Goal: Task Accomplishment & Management: Manage account settings

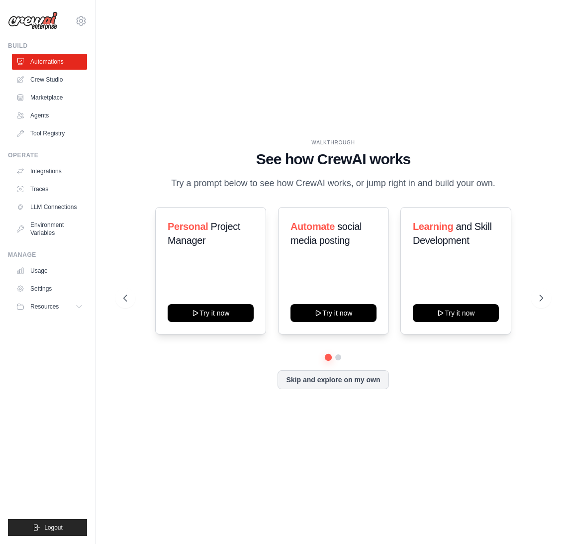
click at [287, 467] on div "WALKTHROUGH See how CrewAI works Try a prompt below to see how CrewAI works, or…" at bounding box center [333, 272] width 444 height 524
click at [342, 383] on button "Skip and explore on my own" at bounding box center [333, 378] width 111 height 19
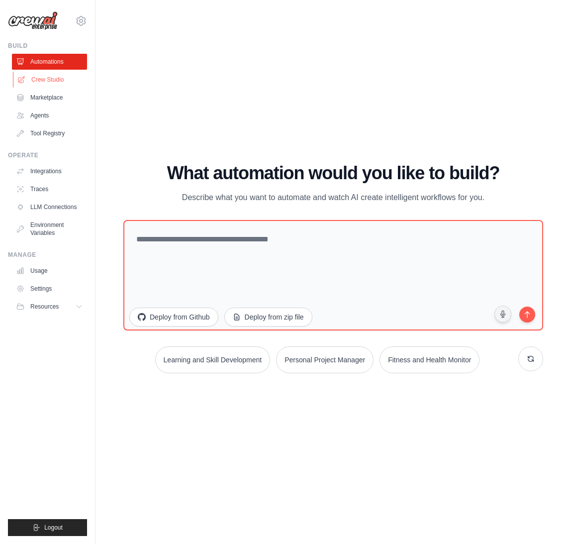
click at [51, 83] on link "Crew Studio" at bounding box center [50, 80] width 75 height 16
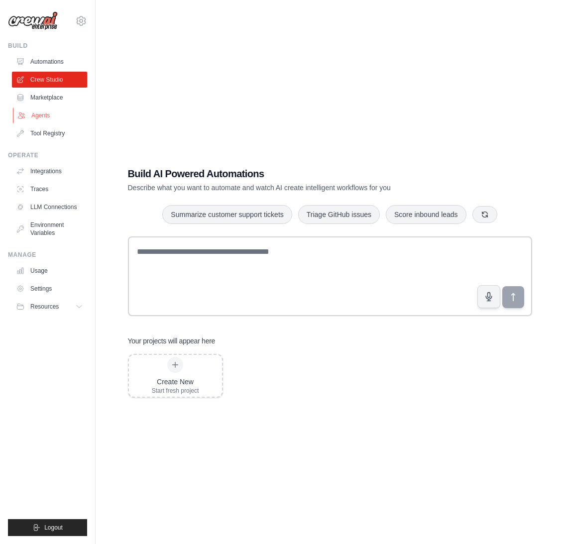
click at [49, 112] on link "Agents" at bounding box center [50, 115] width 75 height 16
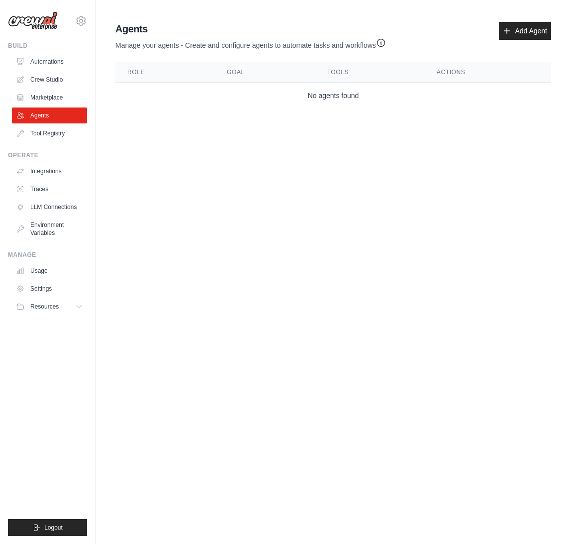
click at [336, 122] on main "Agent Usage Guide To use an agent in your CrewAI project, you can initialize it…" at bounding box center [334, 67] width 476 height 134
click at [531, 38] on link "Add Agent" at bounding box center [525, 31] width 52 height 18
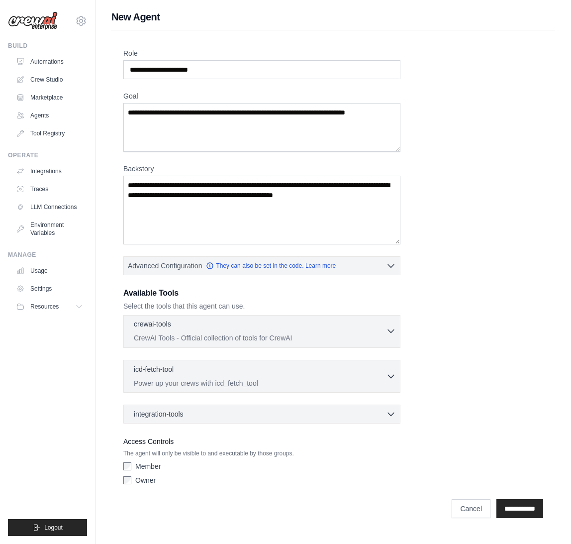
click at [358, 327] on div "crewai-tools 0 selected" at bounding box center [260, 325] width 252 height 12
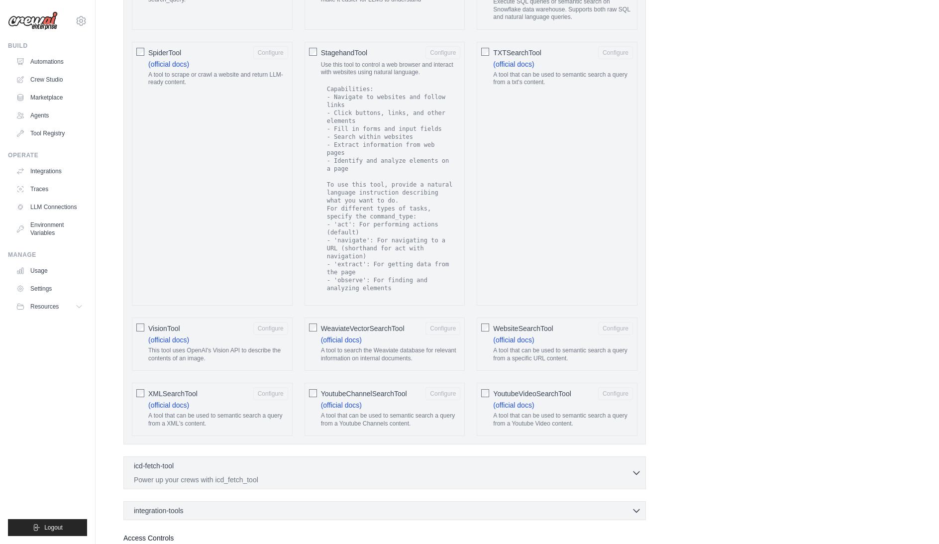
scroll to position [1691, 0]
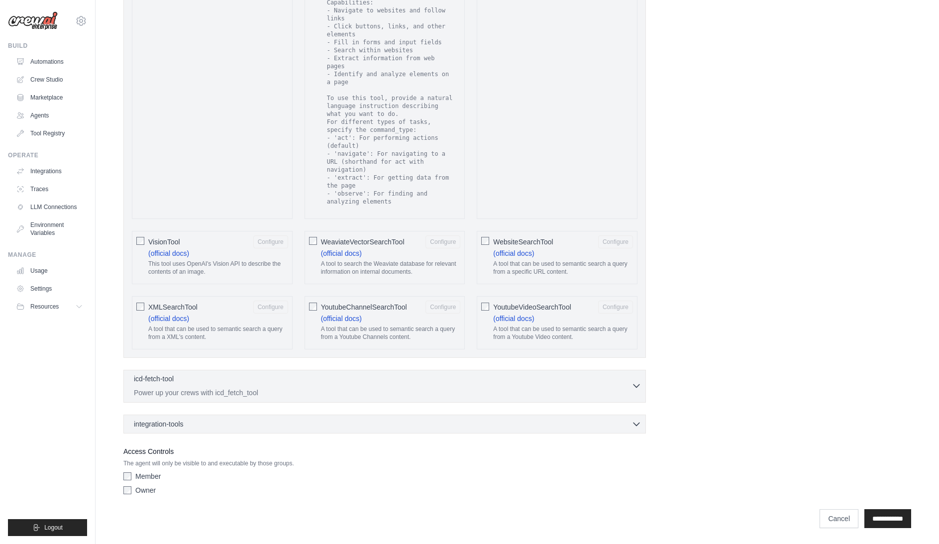
click at [293, 388] on p "Power up your crews with icd_fetch_tool" at bounding box center [382, 393] width 497 height 10
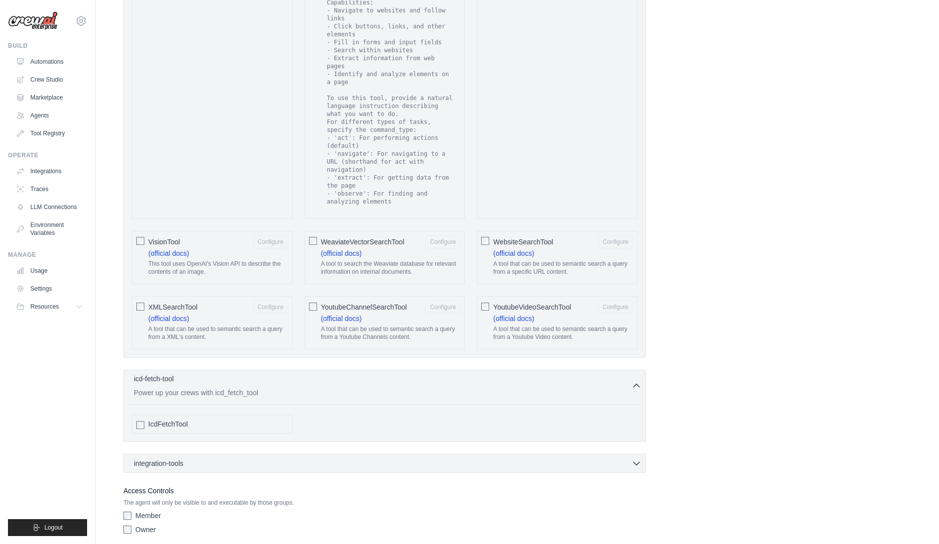
scroll to position [1730, 0]
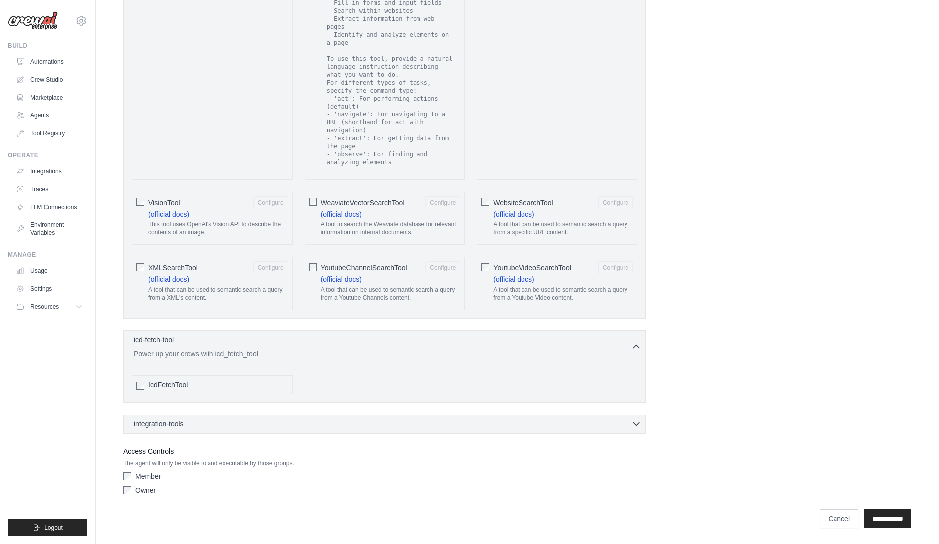
click at [297, 425] on div "integration-tools 0 selected" at bounding box center [387, 423] width 507 height 10
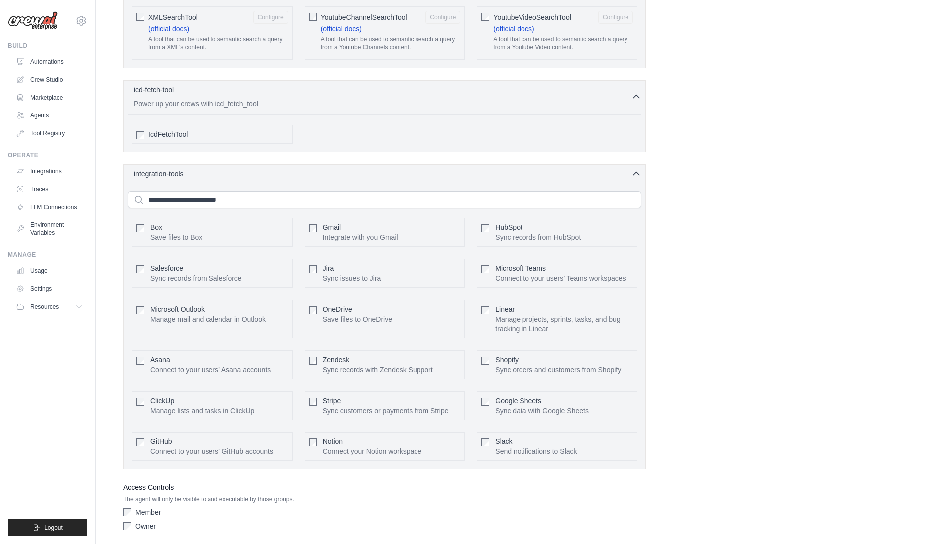
scroll to position [1777, 0]
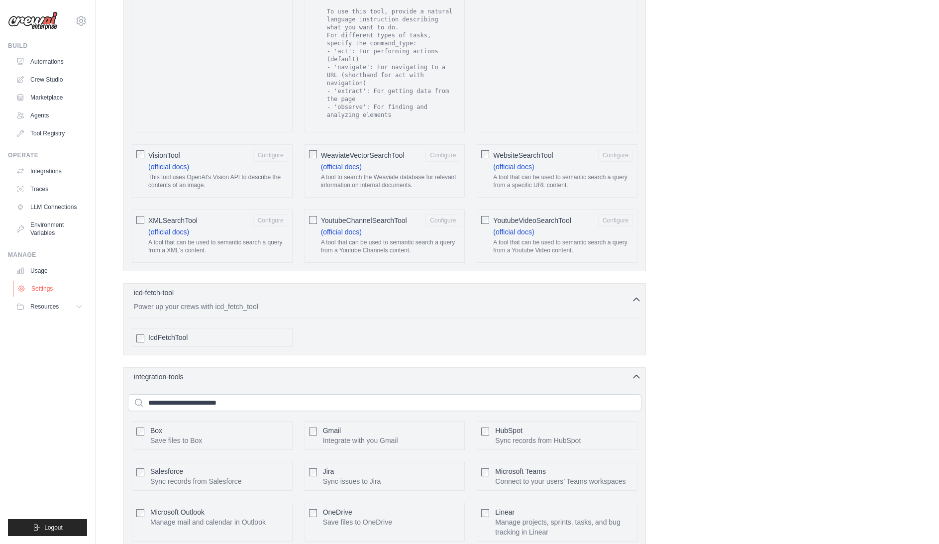
click at [50, 291] on link "Settings" at bounding box center [50, 289] width 75 height 16
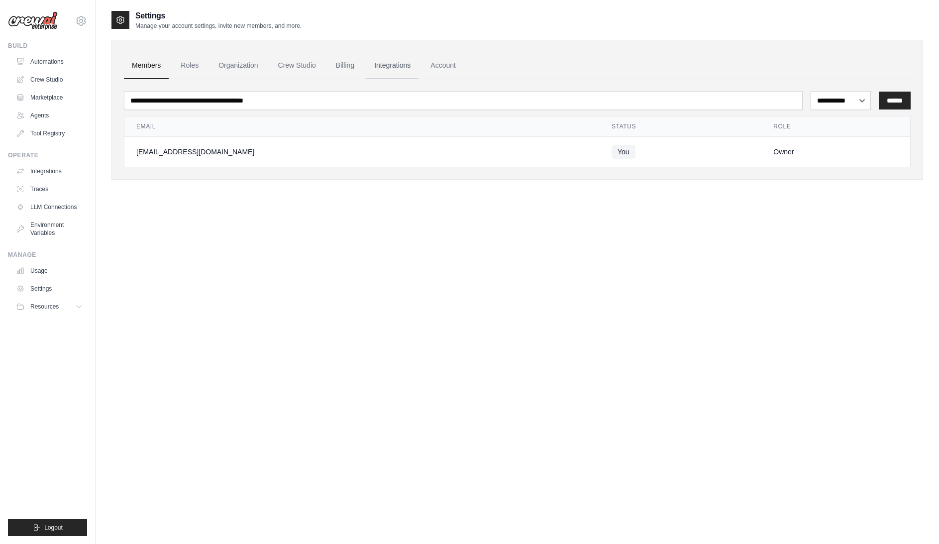
click at [397, 69] on link "Integrations" at bounding box center [392, 65] width 52 height 27
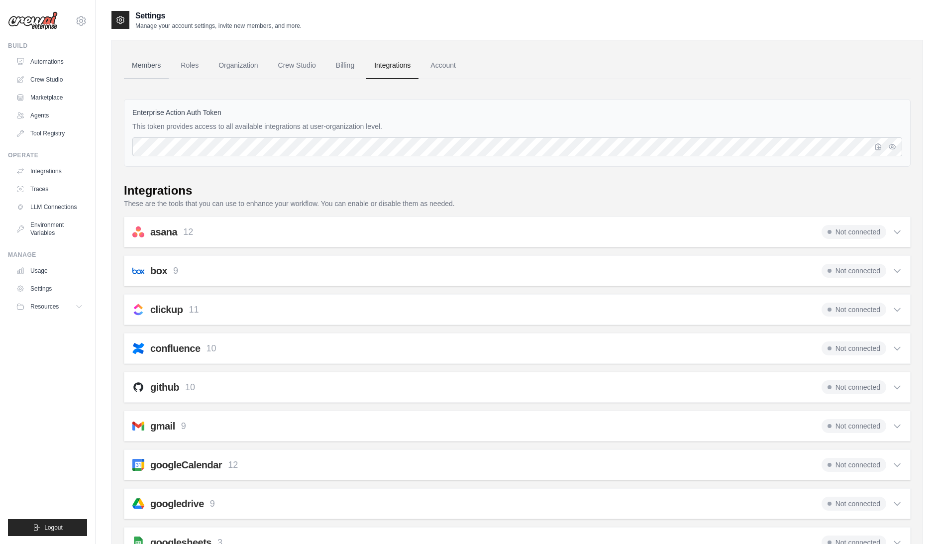
click at [153, 68] on link "Members" at bounding box center [146, 65] width 45 height 27
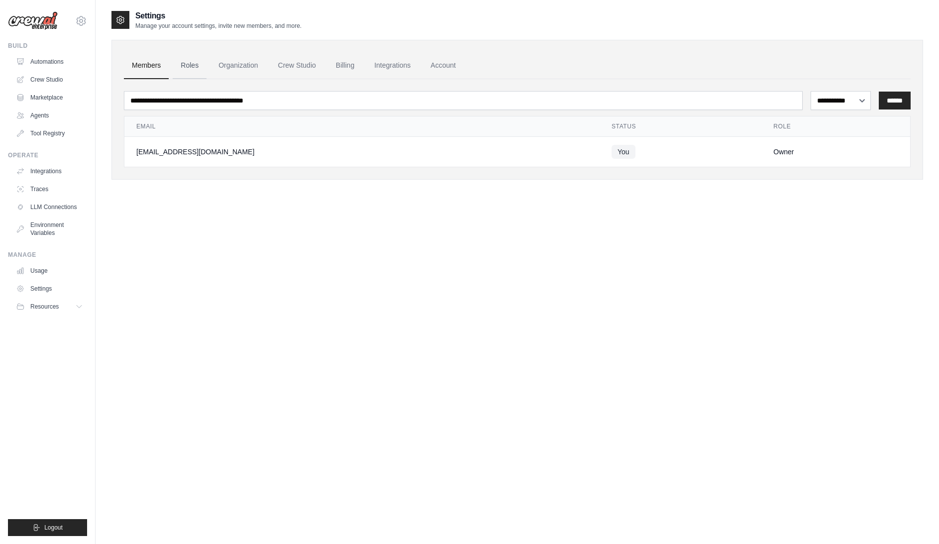
click at [186, 67] on link "Roles" at bounding box center [190, 65] width 34 height 27
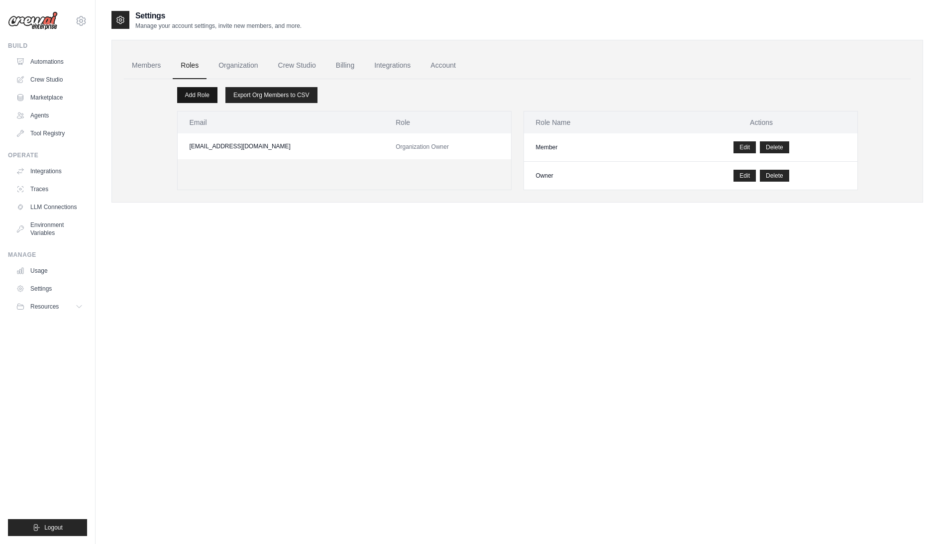
click at [204, 94] on link "Add Role" at bounding box center [197, 95] width 40 height 16
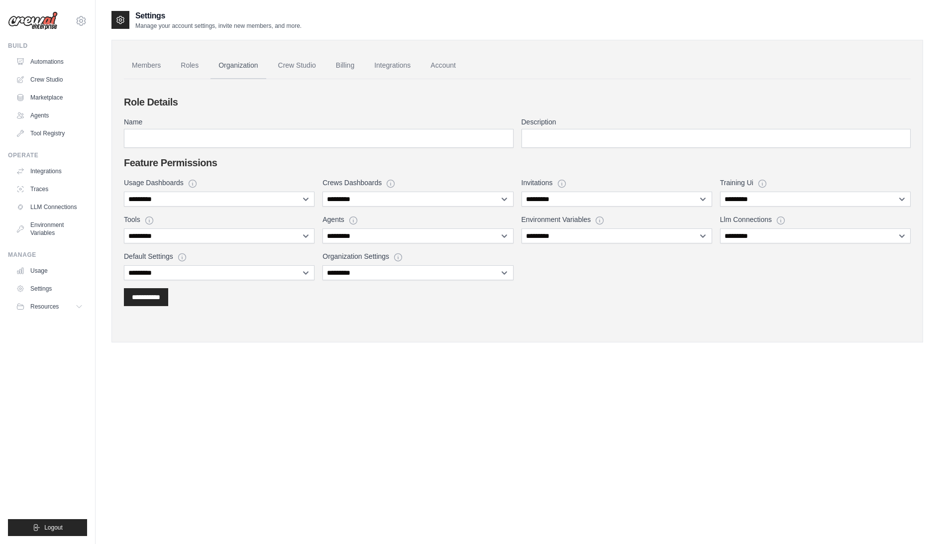
click at [225, 65] on link "Organization" at bounding box center [237, 65] width 55 height 27
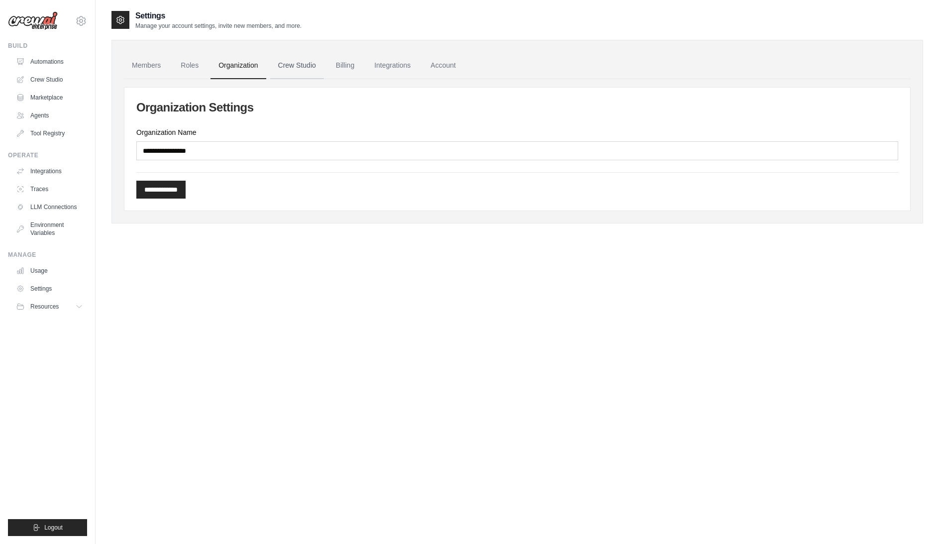
click at [309, 76] on link "Crew Studio" at bounding box center [297, 65] width 54 height 27
click at [307, 70] on link "Crew Studio" at bounding box center [297, 65] width 54 height 27
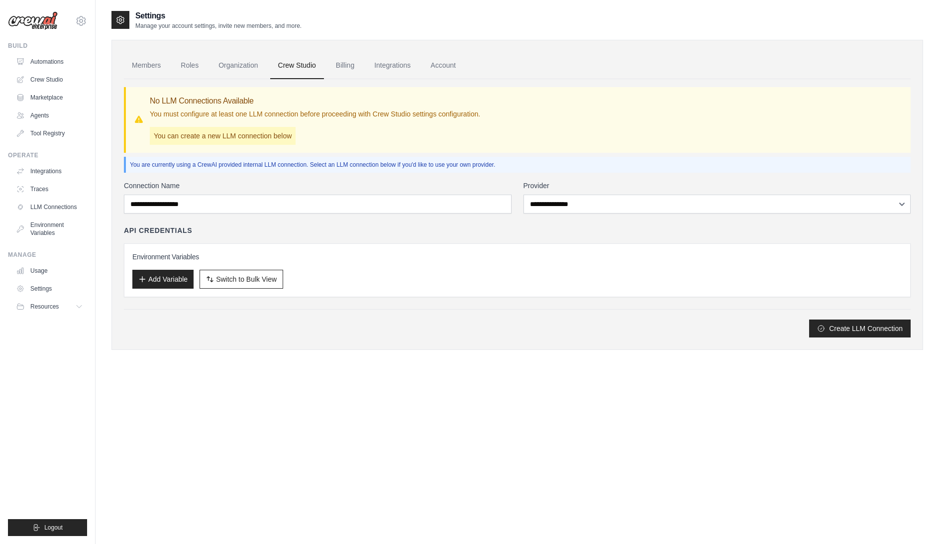
click at [255, 133] on p "You can create a new LLM connection below" at bounding box center [223, 136] width 146 height 18
click at [204, 134] on p "You can create a new LLM connection below" at bounding box center [223, 136] width 146 height 18
click at [172, 137] on p "You can create a new LLM connection below" at bounding box center [223, 136] width 146 height 18
click at [882, 333] on button "Create LLM Connection" at bounding box center [859, 328] width 101 height 18
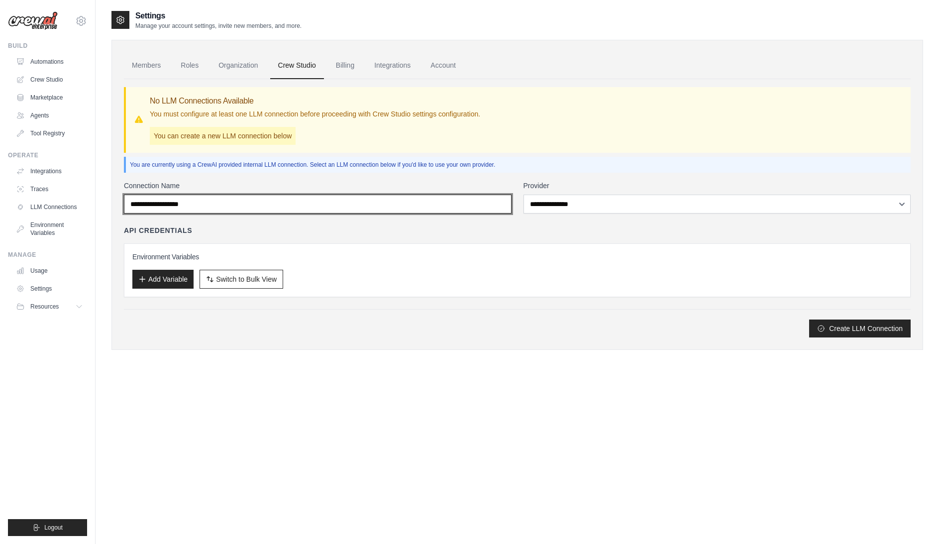
click at [354, 203] on input "Connection Name" at bounding box center [318, 203] width 388 height 19
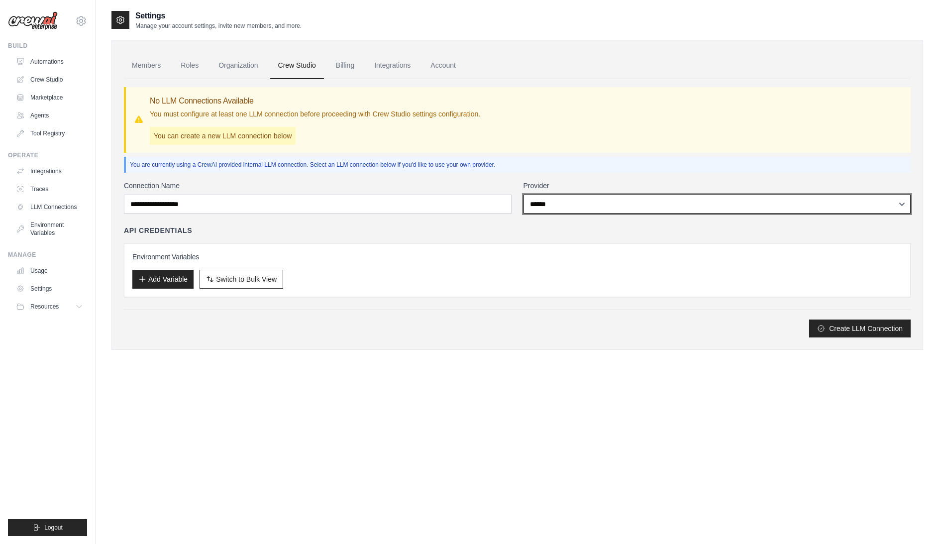
click at [523, 194] on select "**********" at bounding box center [717, 203] width 388 height 19
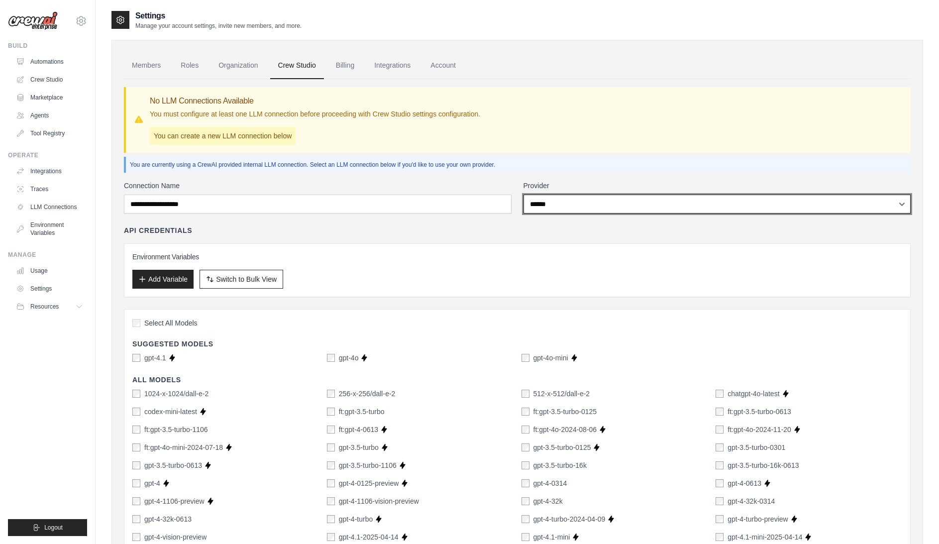
click at [577, 204] on select "**********" at bounding box center [717, 203] width 388 height 19
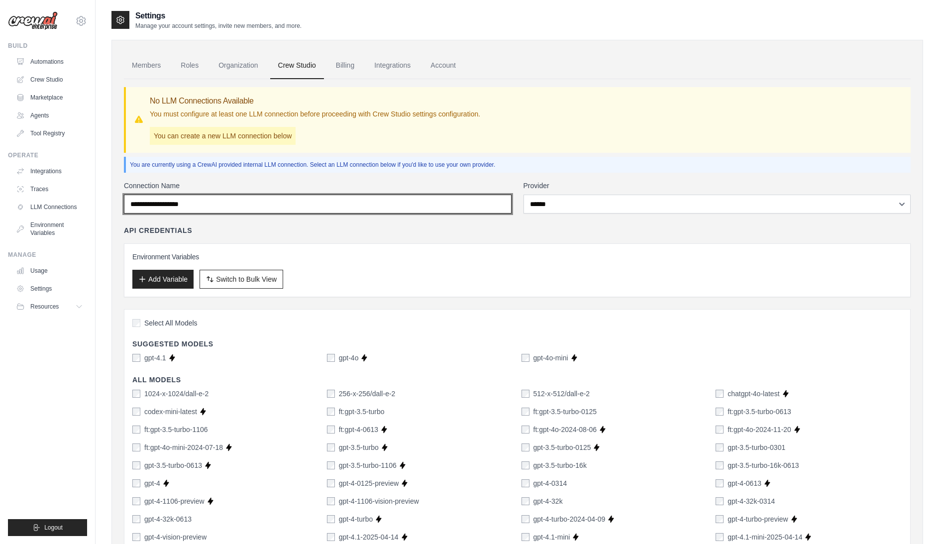
click at [411, 201] on input "Connection Name" at bounding box center [318, 203] width 388 height 19
click at [320, 210] on input "Connection Name" at bounding box center [318, 203] width 388 height 19
drag, startPoint x: 291, startPoint y: 213, endPoint x: 270, endPoint y: 211, distance: 21.5
click at [276, 213] on input "Connection Name" at bounding box center [318, 203] width 388 height 19
click at [242, 209] on input "Connection Name" at bounding box center [318, 203] width 388 height 19
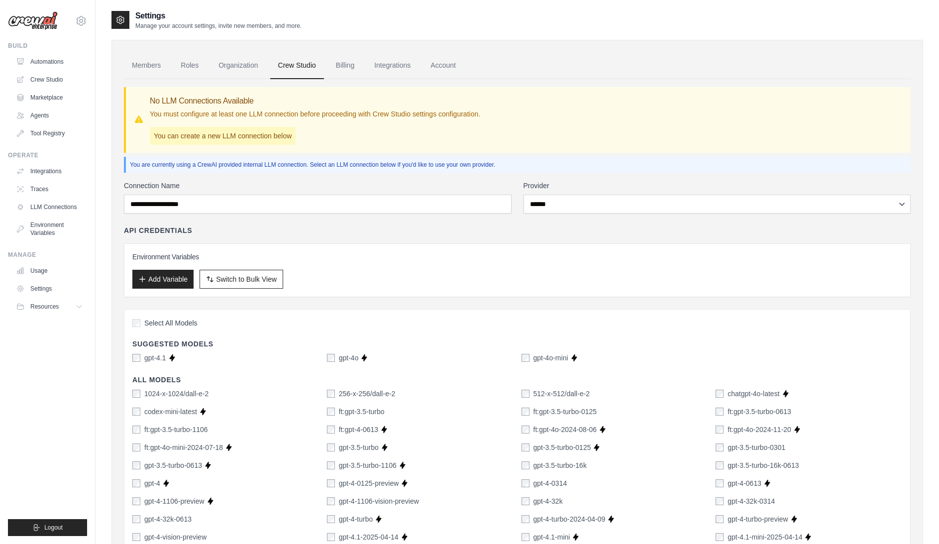
click at [560, 194] on div "**********" at bounding box center [717, 197] width 388 height 33
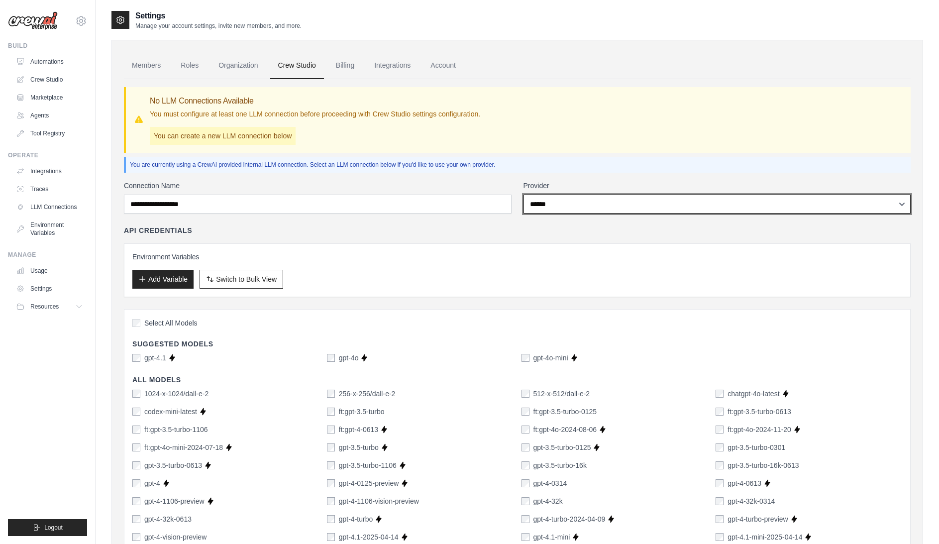
select select "*********"
click at [523, 194] on select "**********" at bounding box center [717, 203] width 388 height 19
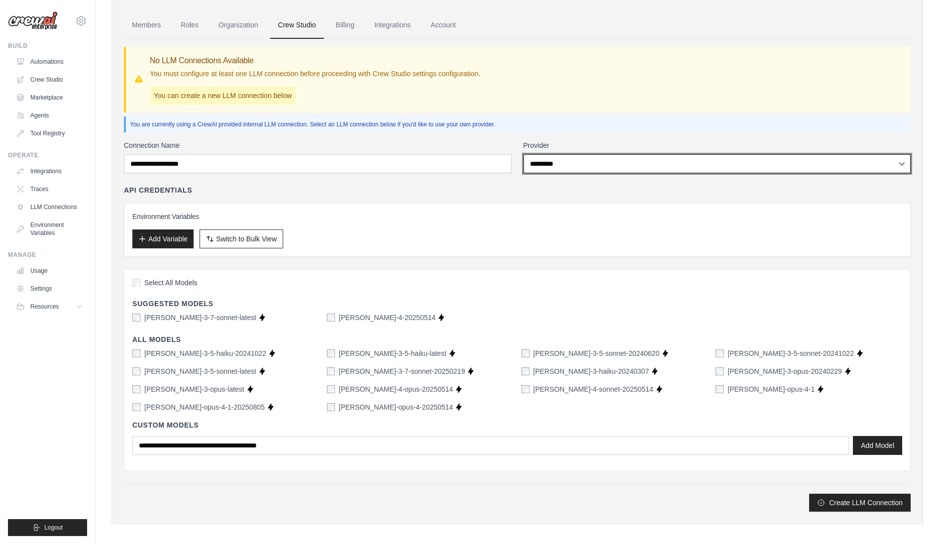
scroll to position [46, 0]
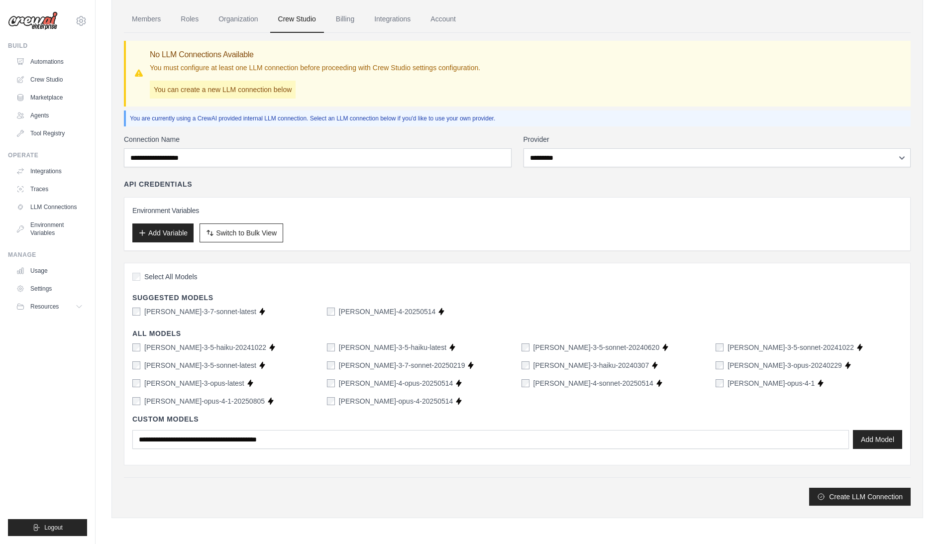
click at [739, 283] on div "Select All Models" at bounding box center [517, 277] width 770 height 13
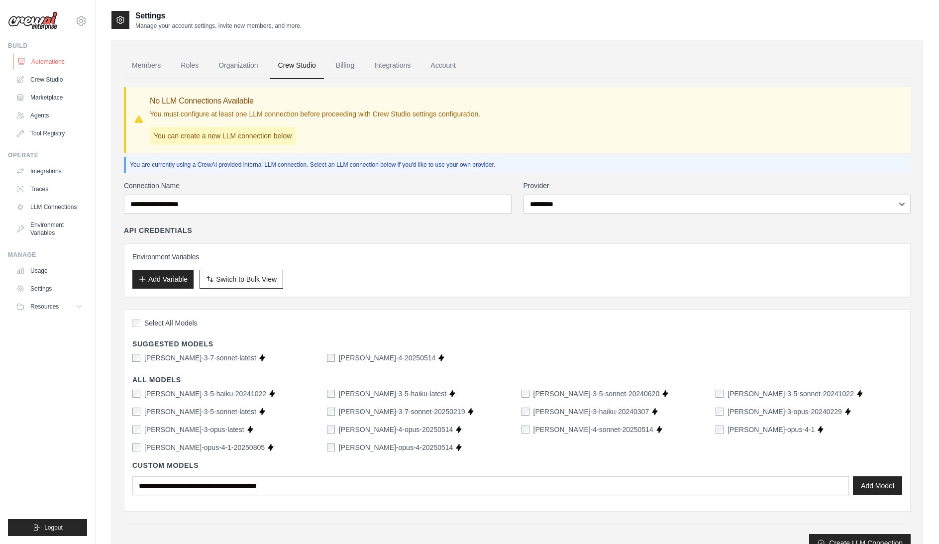
click at [51, 65] on link "Automations" at bounding box center [50, 62] width 75 height 16
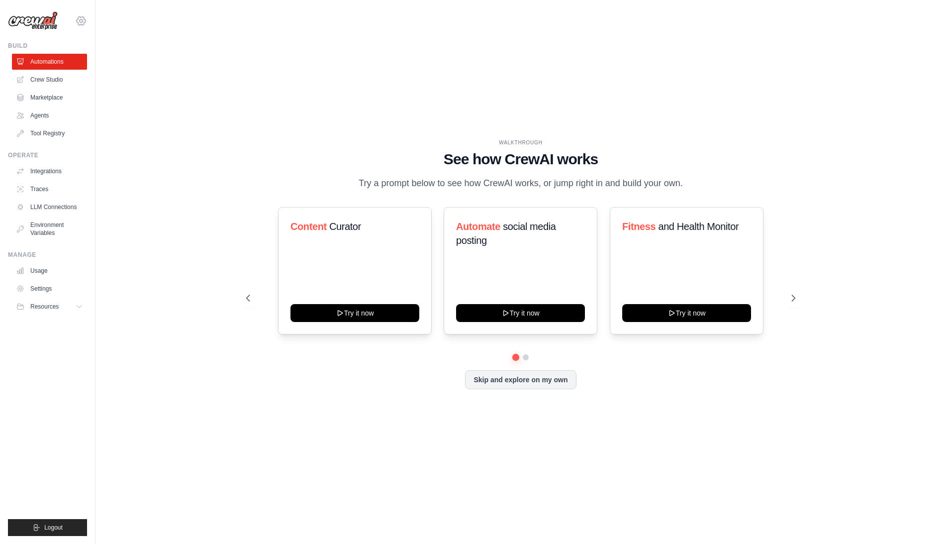
click at [81, 23] on icon at bounding box center [81, 21] width 12 height 12
click at [71, 67] on link "Settings" at bounding box center [81, 67] width 88 height 18
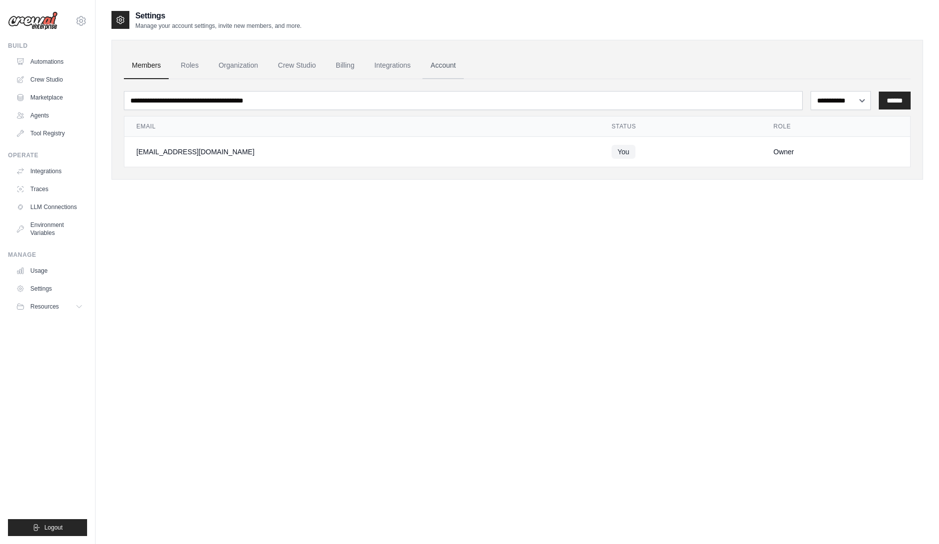
click at [441, 67] on link "Account" at bounding box center [442, 65] width 41 height 27
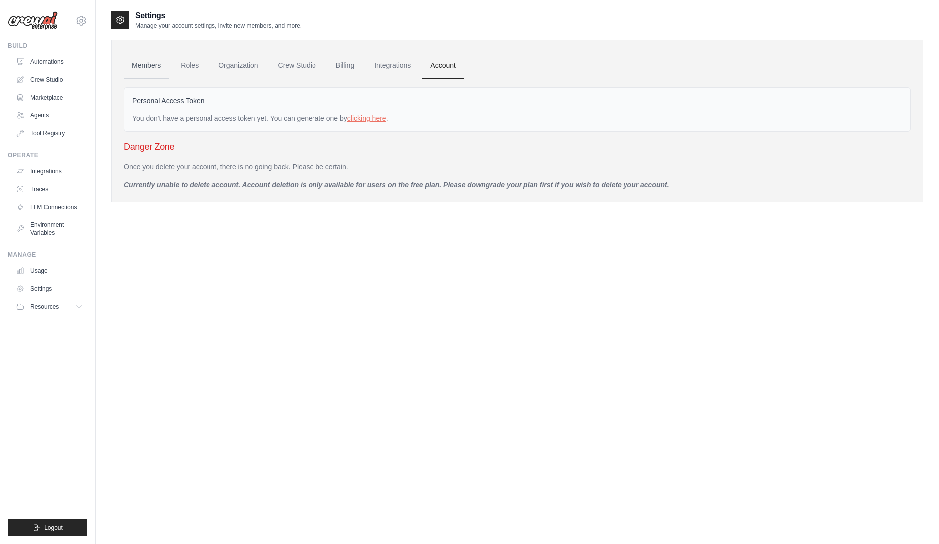
click at [150, 62] on link "Members" at bounding box center [146, 65] width 45 height 27
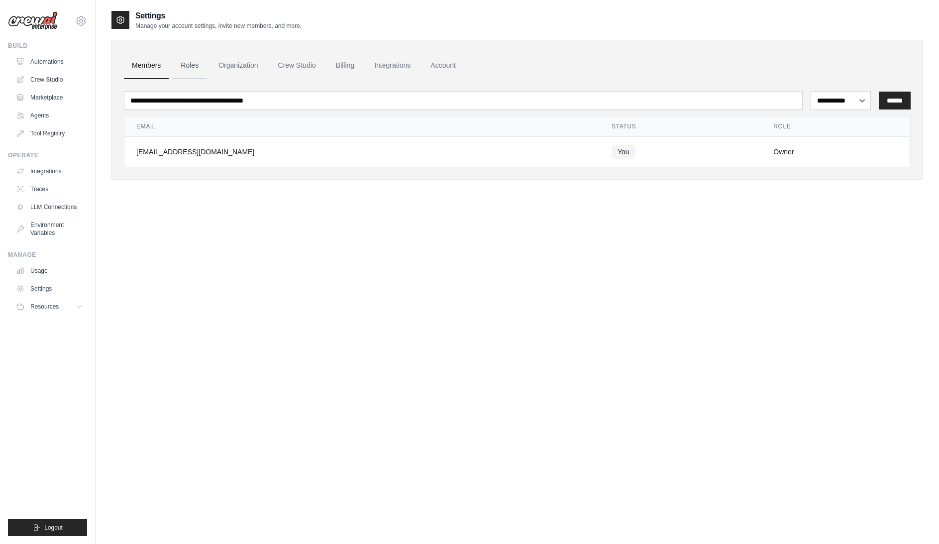
click at [203, 64] on link "Roles" at bounding box center [190, 65] width 34 height 27
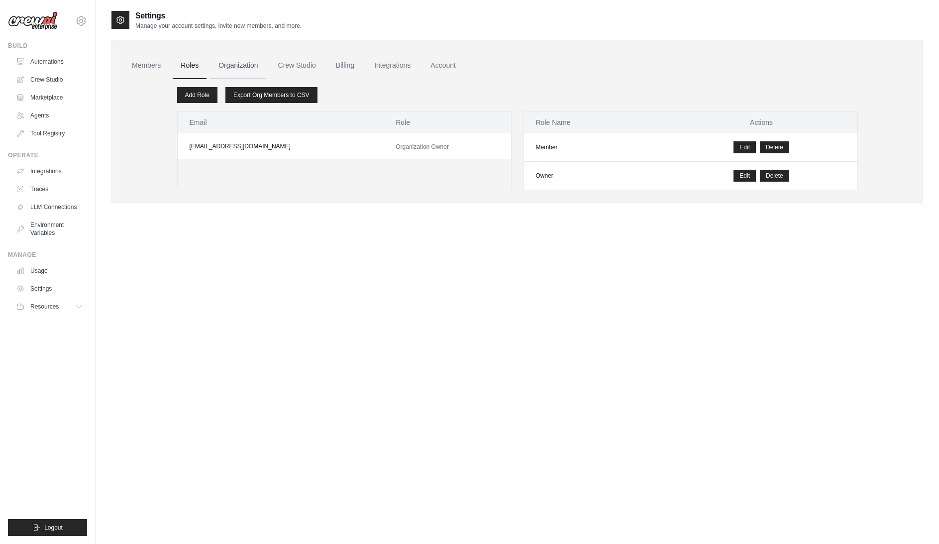
click at [226, 66] on link "Organization" at bounding box center [237, 65] width 55 height 27
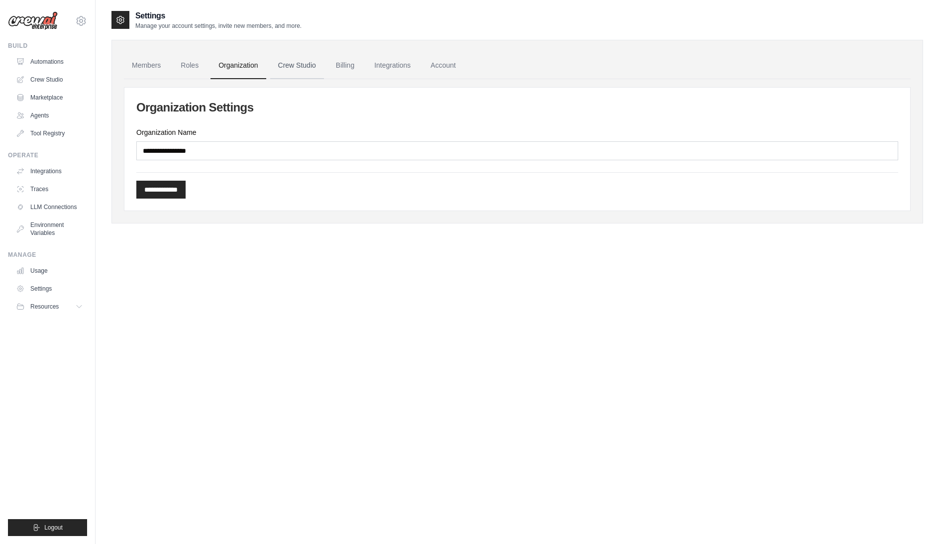
click at [287, 66] on link "Crew Studio" at bounding box center [297, 65] width 54 height 27
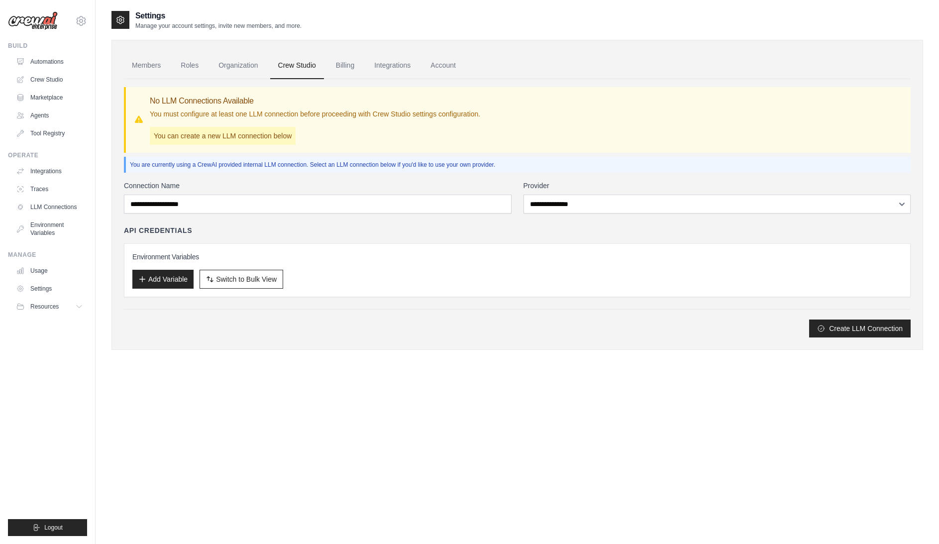
click at [264, 138] on p "You can create a new LLM connection below" at bounding box center [223, 136] width 146 height 18
click at [893, 116] on div "No LLM Connections Available You must configure at least one LLM connection bef…" at bounding box center [518, 120] width 769 height 50
click at [277, 167] on p "You are currently using a CrewAI provided internal LLM connection. Select an LL…" at bounding box center [518, 165] width 777 height 8
drag, startPoint x: 277, startPoint y: 167, endPoint x: 258, endPoint y: 168, distance: 18.9
click at [258, 168] on p "You are currently using a CrewAI provided internal LLM connection. Select an LL…" at bounding box center [518, 165] width 777 height 8
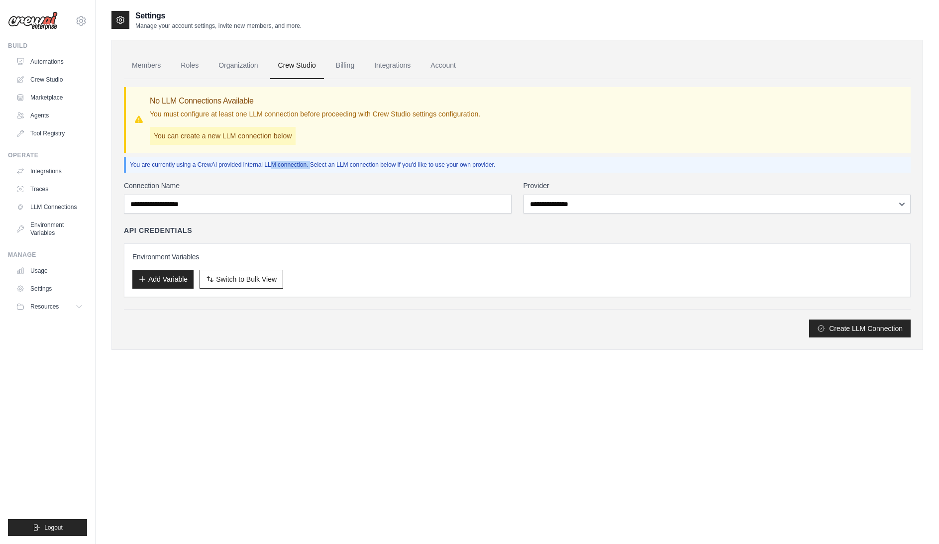
click at [296, 167] on p "You are currently using a CrewAI provided internal LLM connection. Select an LL…" at bounding box center [518, 165] width 777 height 8
click at [703, 390] on div "Settings Manage your account settings, invite new members, and more. Members Ro…" at bounding box center [516, 282] width 811 height 544
click at [768, 392] on div "Settings Manage your account settings, invite new members, and more. Members Ro…" at bounding box center [516, 282] width 811 height 544
